Goal: Task Accomplishment & Management: Manage account settings

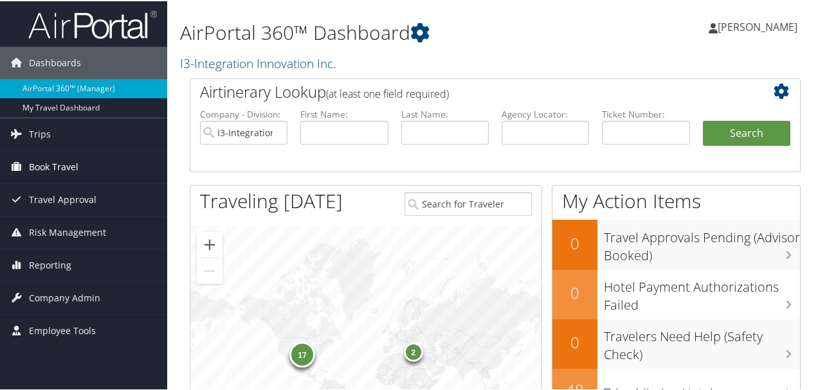
click at [68, 160] on span "Book Travel" at bounding box center [54, 166] width 50 height 32
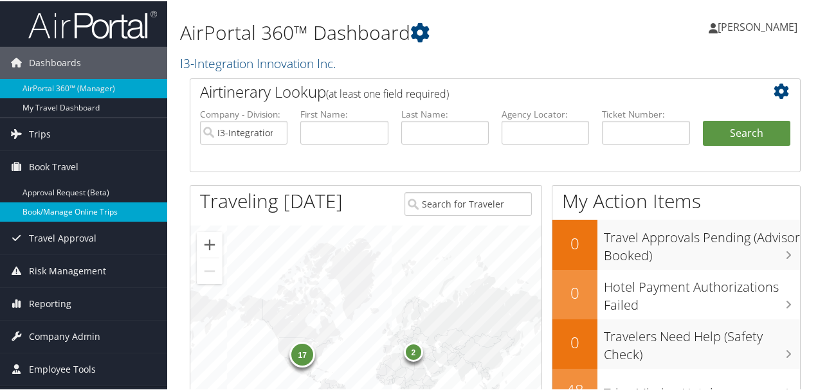
click at [73, 213] on link "Book/Manage Online Trips" at bounding box center [83, 210] width 167 height 19
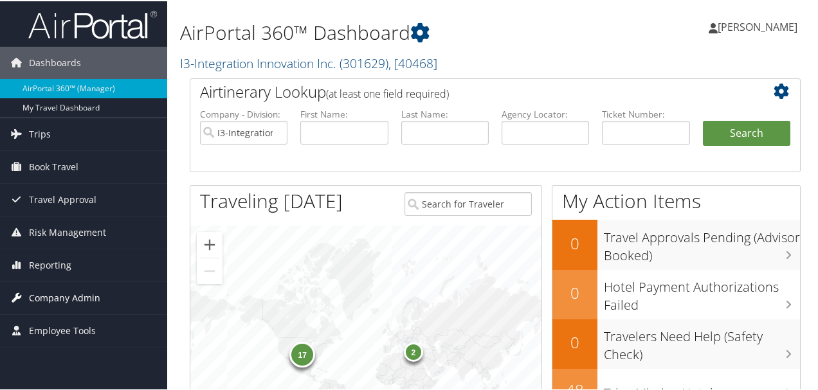
click at [71, 299] on span "Company Admin" at bounding box center [64, 297] width 71 height 32
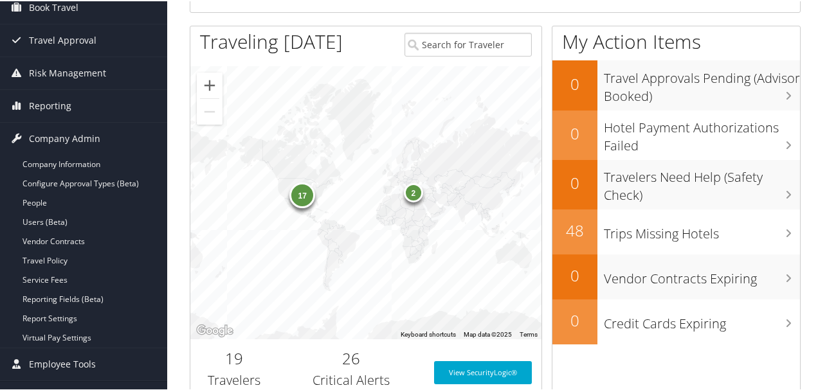
scroll to position [214, 0]
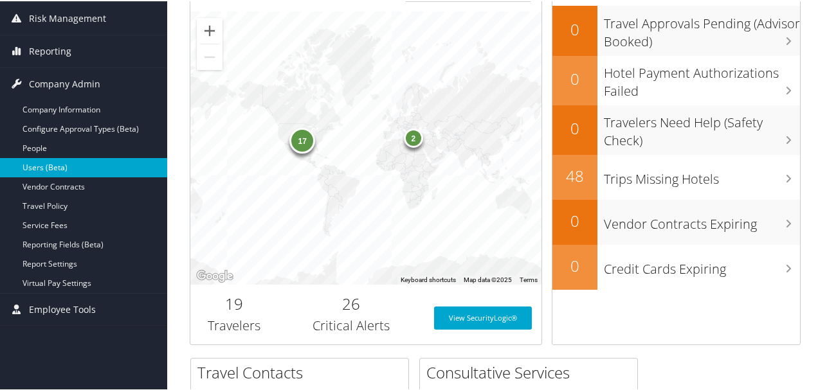
click at [55, 161] on link "Users (Beta)" at bounding box center [83, 166] width 167 height 19
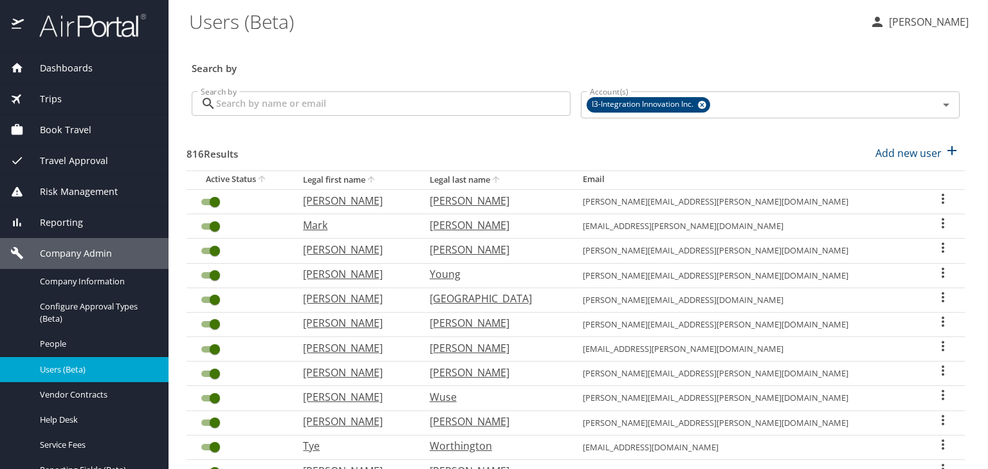
click at [347, 102] on input "Search by" at bounding box center [393, 103] width 354 height 24
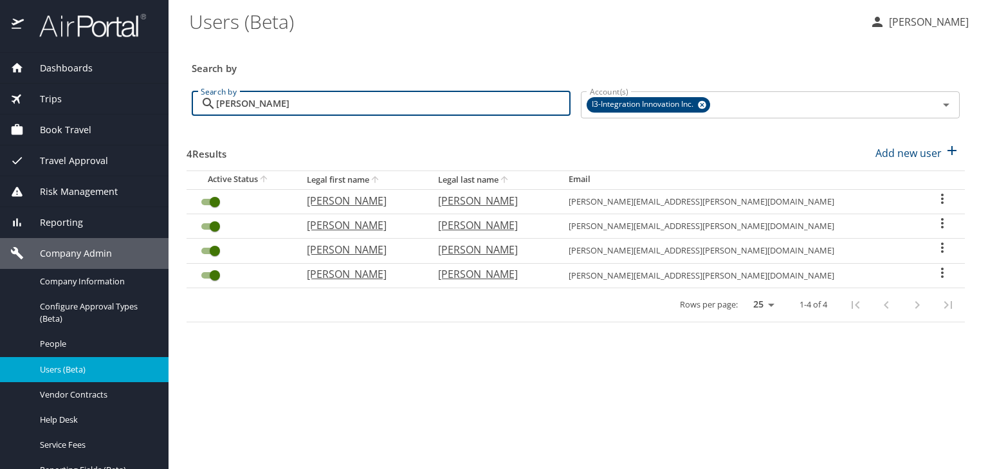
type input "parker"
click at [939, 196] on icon "User Search Table" at bounding box center [942, 198] width 15 height 15
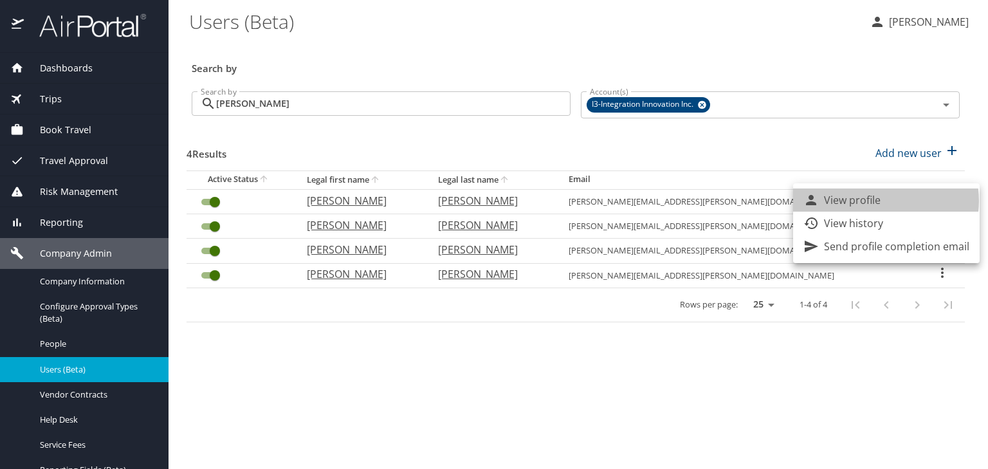
click at [879, 201] on p "View profile" at bounding box center [852, 199] width 57 height 15
select select "US"
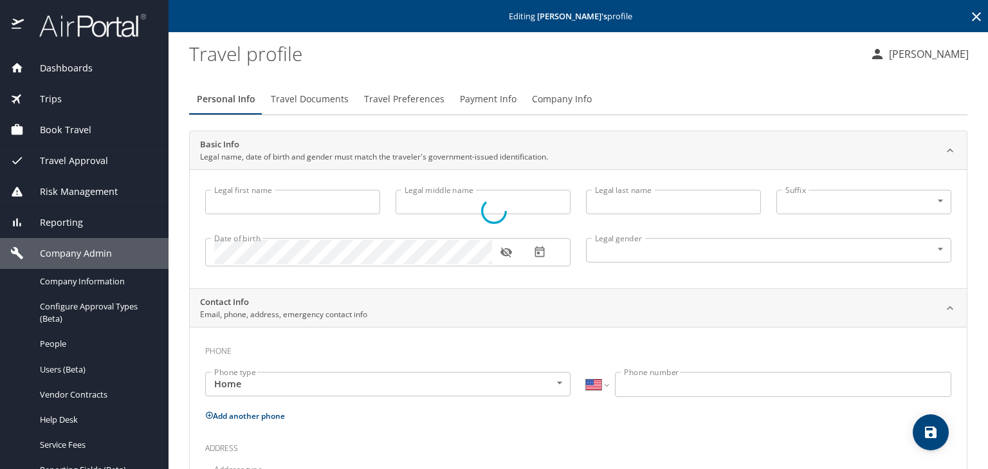
type input "Anthony"
type input "P"
type input "Parker"
type input "Male"
select select "US"
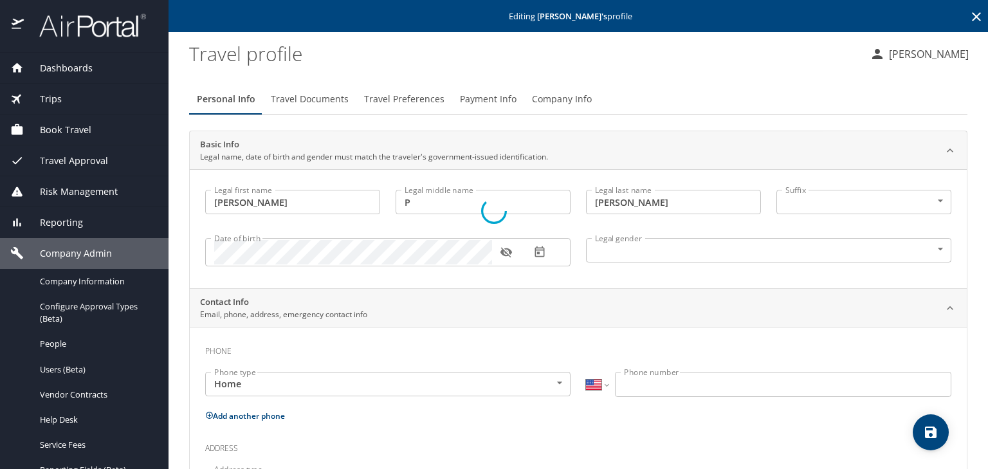
select select "US"
select select "UG"
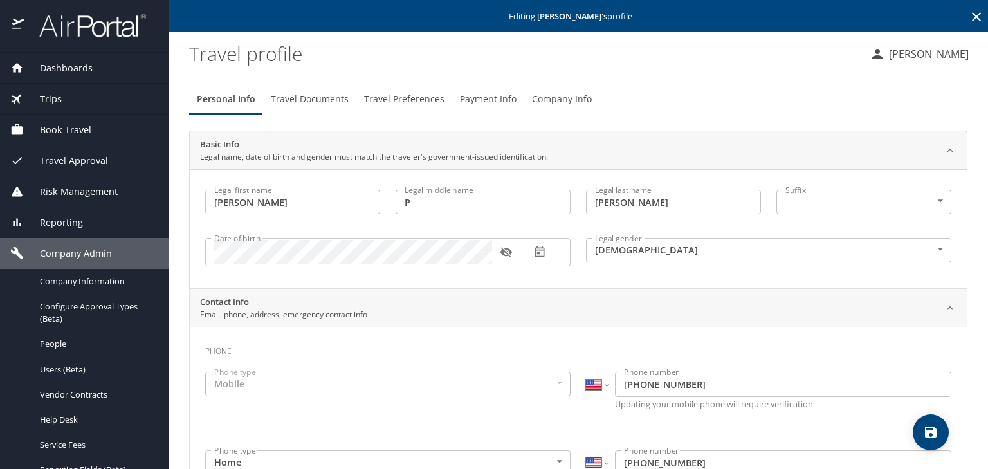
click at [400, 98] on span "Travel Preferences" at bounding box center [404, 99] width 80 height 16
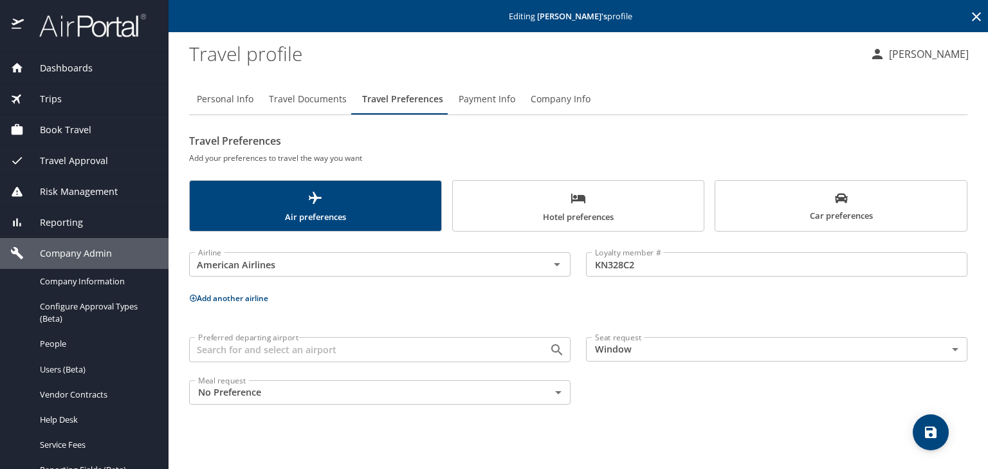
click at [581, 210] on span "Hotel preferences" at bounding box center [579, 207] width 236 height 34
